Goal: Navigation & Orientation: Find specific page/section

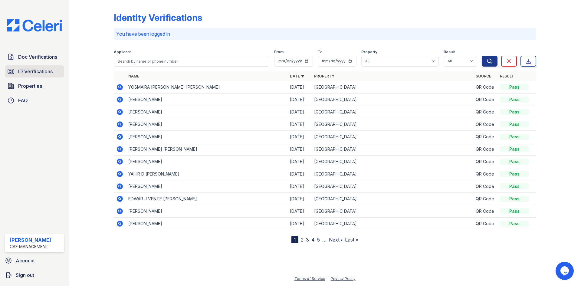
click at [42, 73] on span "ID Verifications" at bounding box center [35, 71] width 34 height 7
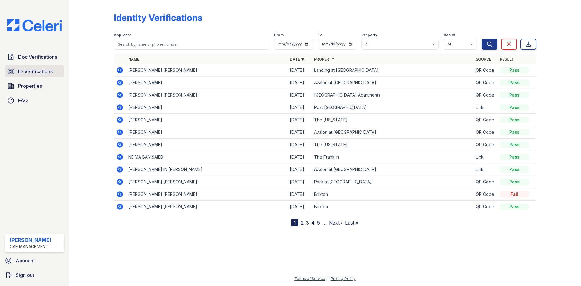
click at [26, 71] on span "ID Verifications" at bounding box center [35, 71] width 34 height 7
click at [59, 71] on link "ID Verifications" at bounding box center [34, 71] width 59 height 12
click at [47, 72] on span "ID Verifications" at bounding box center [35, 71] width 34 height 7
click at [303, 226] on div "Identity Verifications Filter Applicant From To Property All 2929 Wycliff 29 Fi…" at bounding box center [325, 118] width 492 height 236
click at [304, 228] on div "Identity Verifications Filter Applicant From To Property All 2929 Wycliff 29 Fi…" at bounding box center [325, 118] width 492 height 236
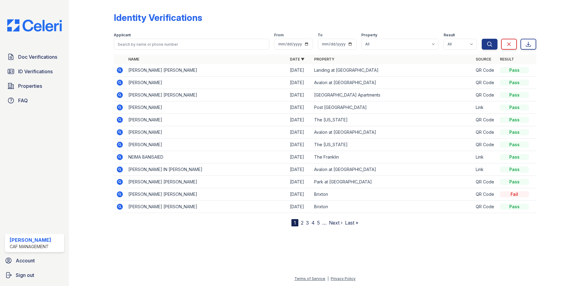
click at [299, 220] on nav "1 2 3 4 5 … Next › Last »" at bounding box center [324, 222] width 67 height 7
click at [304, 225] on nav "1 2 3 4 5 … Next › Last »" at bounding box center [324, 222] width 67 height 7
click at [305, 225] on nav "1 2 3 4 5 … Next › Last »" at bounding box center [324, 222] width 67 height 7
click at [301, 222] on link "2" at bounding box center [302, 223] width 3 height 6
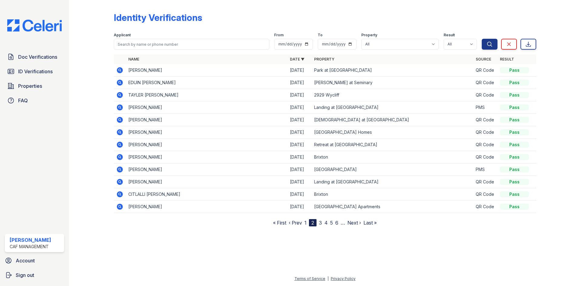
click at [319, 225] on link "3" at bounding box center [320, 223] width 3 height 6
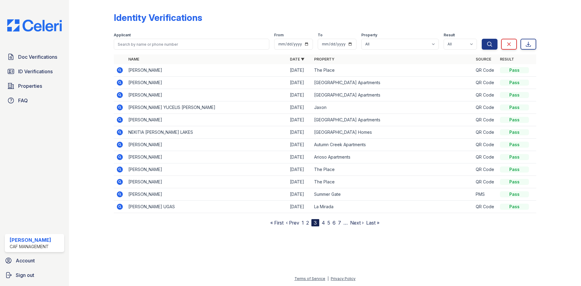
click at [305, 223] on nav "« First ‹ Prev 1 2 3 4 5 6 7 … Next › Last »" at bounding box center [324, 222] width 109 height 7
click at [309, 223] on link "2" at bounding box center [307, 223] width 3 height 6
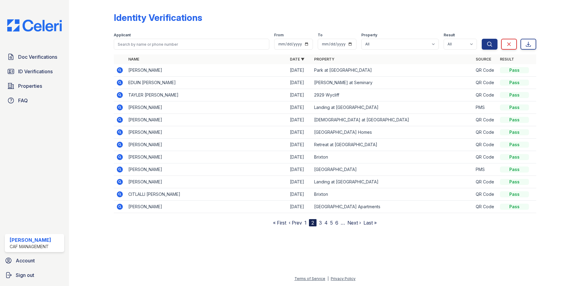
click at [319, 225] on link "3" at bounding box center [320, 223] width 3 height 6
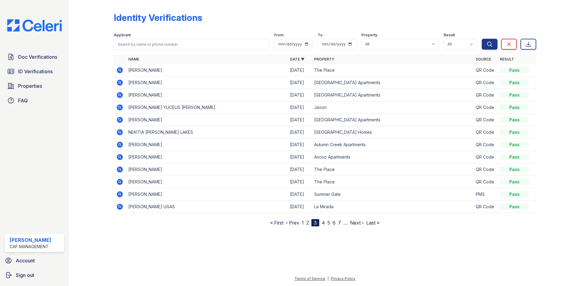
click at [323, 225] on link "4" at bounding box center [322, 223] width 3 height 6
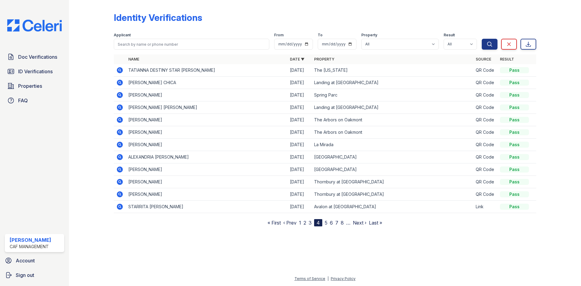
click at [325, 223] on link "5" at bounding box center [325, 223] width 3 height 6
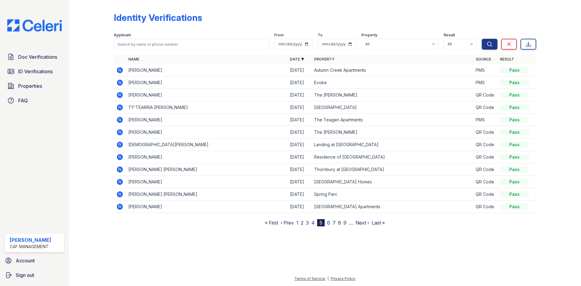
click at [329, 222] on link "6" at bounding box center [328, 223] width 3 height 6
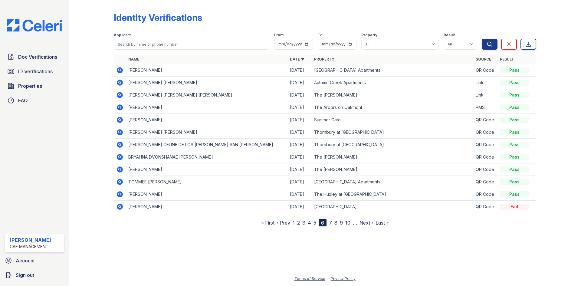
click at [334, 220] on link "8" at bounding box center [335, 223] width 3 height 6
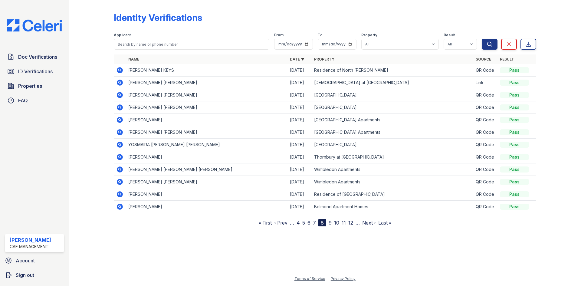
click at [338, 220] on link "10" at bounding box center [336, 223] width 5 height 6
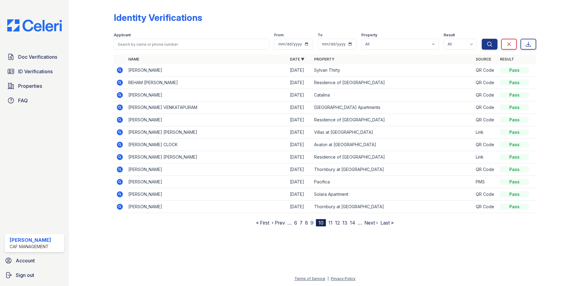
click at [331, 223] on link "11" at bounding box center [330, 223] width 4 height 6
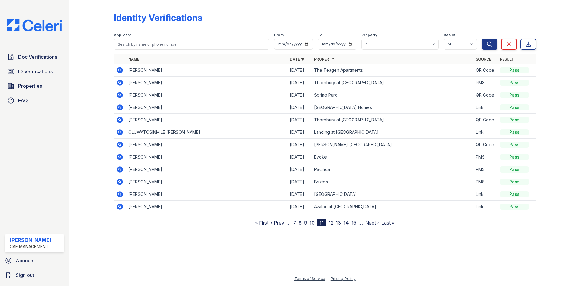
click at [342, 223] on nav "« First ‹ Prev … 7 8 9 10 11 12 13 14 15 … Next › Last »" at bounding box center [324, 222] width 139 height 7
click at [346, 223] on link "14" at bounding box center [345, 223] width 5 height 6
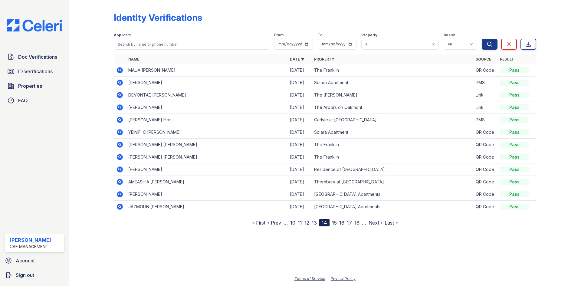
click at [356, 223] on link "18" at bounding box center [356, 223] width 5 height 6
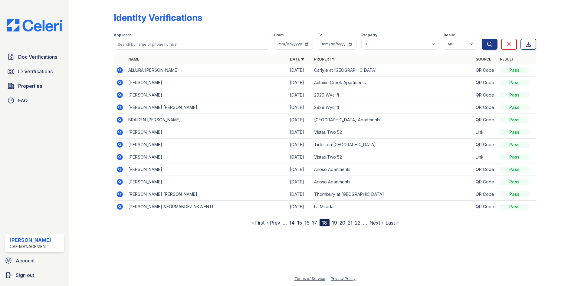
click at [356, 223] on link "22" at bounding box center [357, 223] width 5 height 6
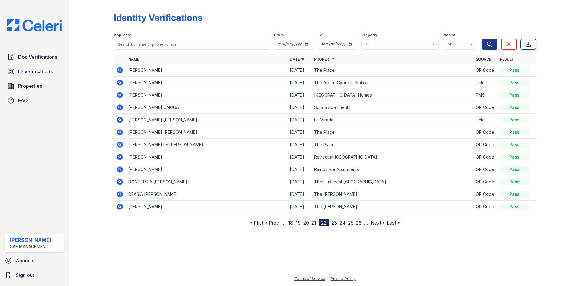
click at [356, 223] on link "26" at bounding box center [359, 223] width 6 height 6
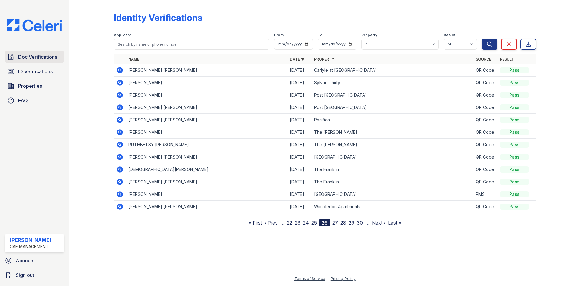
click at [46, 59] on span "Doc Verifications" at bounding box center [37, 56] width 39 height 7
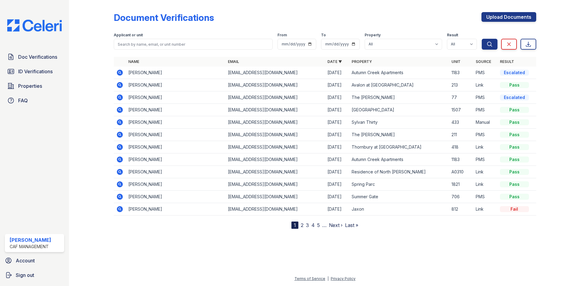
click at [50, 59] on span "Doc Verifications" at bounding box center [37, 56] width 39 height 7
drag, startPoint x: 384, startPoint y: 7, endPoint x: 386, endPoint y: 10, distance: 3.4
click at [384, 7] on div "Document Verifications Upload Documents Filter Applicant or unit From To Proper…" at bounding box center [325, 115] width 422 height 226
click at [313, 225] on link "4" at bounding box center [312, 225] width 3 height 6
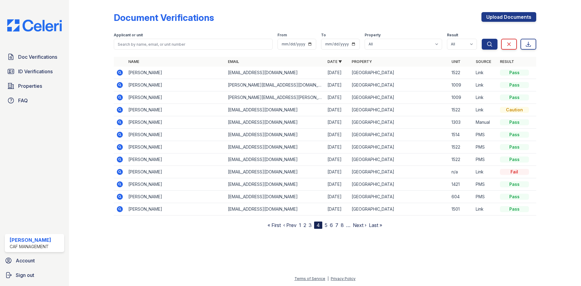
click at [316, 224] on div "4" at bounding box center [318, 224] width 8 height 7
click at [332, 227] on link "6" at bounding box center [331, 225] width 3 height 6
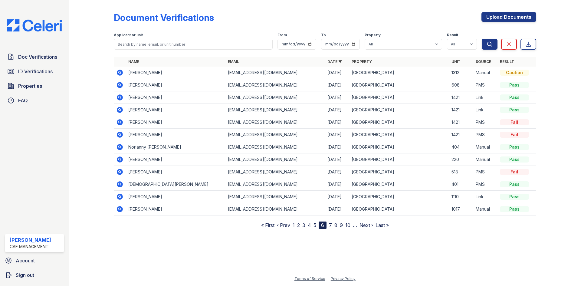
click at [335, 226] on link "8" at bounding box center [335, 225] width 3 height 6
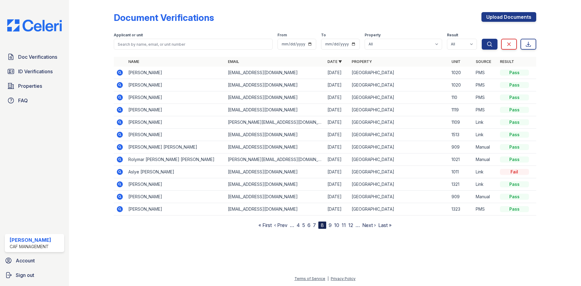
click at [320, 225] on div "8" at bounding box center [322, 224] width 8 height 7
click at [314, 225] on link "7" at bounding box center [314, 225] width 3 height 6
click at [307, 225] on nav "« First ‹ Prev … 3 4 5 6 7 8 9 10 11 … Next › Last »" at bounding box center [324, 224] width 131 height 7
click at [302, 225] on nav "« First ‹ Prev … 3 4 5 6 7 8 9 10 11 … Next › Last »" at bounding box center [324, 224] width 131 height 7
click at [305, 224] on link "4" at bounding box center [304, 225] width 3 height 6
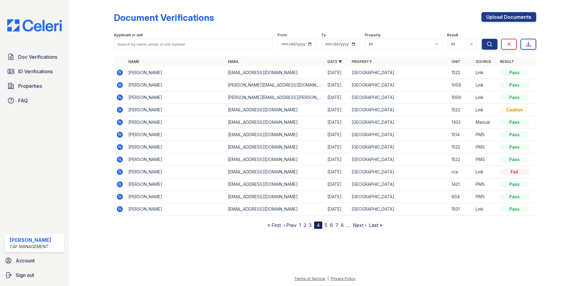
click at [297, 226] on nav "« First ‹ Prev 1 2 3 4 5 6 7 8 … Next › Last »" at bounding box center [324, 224] width 115 height 7
click at [314, 226] on div "4" at bounding box center [318, 224] width 8 height 7
click at [310, 225] on link "3" at bounding box center [309, 225] width 3 height 6
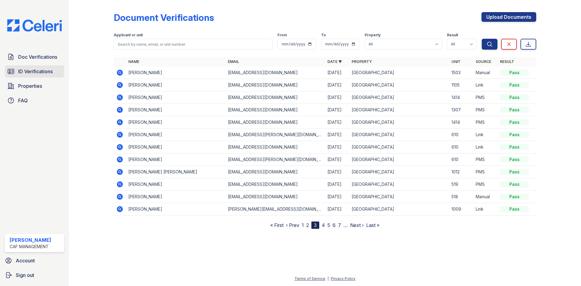
click at [31, 70] on span "ID Verifications" at bounding box center [35, 71] width 34 height 7
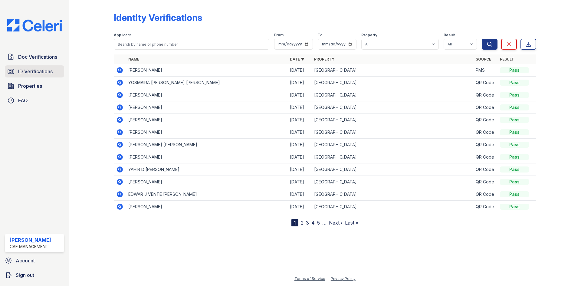
click at [32, 71] on span "ID Verifications" at bounding box center [35, 71] width 34 height 7
click at [39, 70] on span "ID Verifications" at bounding box center [35, 71] width 34 height 7
click at [28, 57] on span "Doc Verifications" at bounding box center [37, 56] width 39 height 7
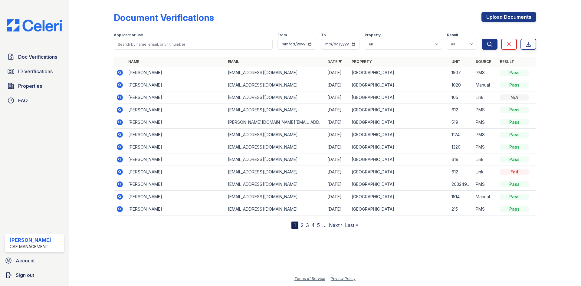
click at [297, 225] on div "1" at bounding box center [294, 224] width 7 height 7
drag, startPoint x: 45, startPoint y: 118, endPoint x: 29, endPoint y: 95, distance: 27.8
click at [44, 118] on div "Doc Verifications ID Verifications Properties FAQ Leticia Ramirez CAF Managemen…" at bounding box center [34, 143] width 69 height 286
click at [36, 52] on div "Doc Verifications ID Verifications Properties FAQ Leticia Ramirez CAF Managemen…" at bounding box center [34, 143] width 69 height 286
click at [38, 53] on span "Doc Verifications" at bounding box center [37, 56] width 39 height 7
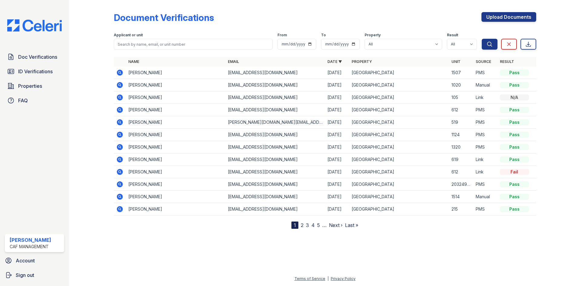
click at [40, 54] on span "Doc Verifications" at bounding box center [37, 56] width 39 height 7
click at [47, 55] on span "Doc Verifications" at bounding box center [37, 56] width 39 height 7
click at [47, 57] on span "Doc Verifications" at bounding box center [37, 56] width 39 height 7
click at [33, 73] on span "ID Verifications" at bounding box center [35, 71] width 34 height 7
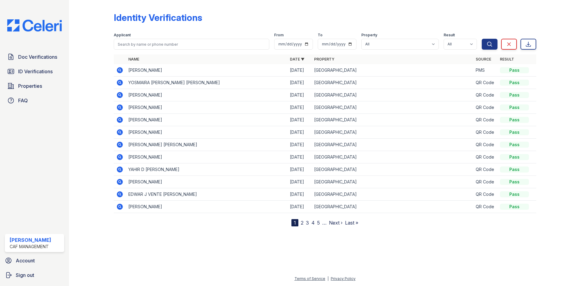
click at [38, 157] on div "Doc Verifications ID Verifications Properties FAQ Leticia Ramirez CAF Managemen…" at bounding box center [34, 143] width 69 height 286
